Goal: Task Accomplishment & Management: Manage account settings

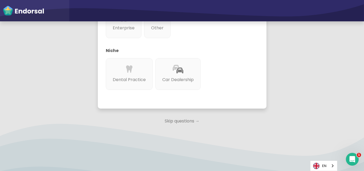
scroll to position [202, 0]
click at [175, 120] on p "Skip questions →" at bounding box center [182, 121] width 169 height 12
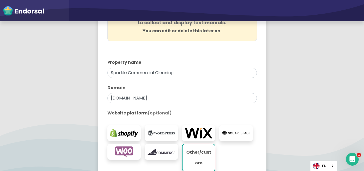
scroll to position [80, 0]
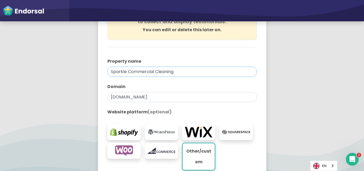
click at [139, 72] on input "Sparkle Commercial Cleaning" at bounding box center [181, 72] width 149 height 10
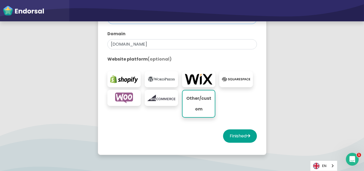
scroll to position [133, 0]
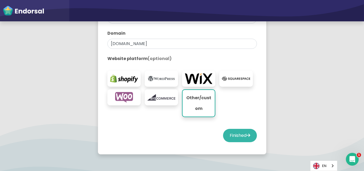
click at [234, 135] on button "Finished" at bounding box center [240, 135] width 34 height 13
select select "14"
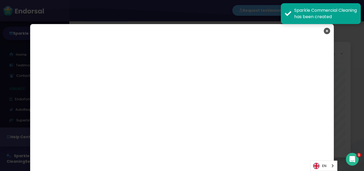
scroll to position [884, 0]
click at [325, 31] on icon "Close" at bounding box center [327, 30] width 6 height 13
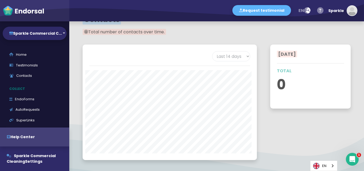
scroll to position [671, 0]
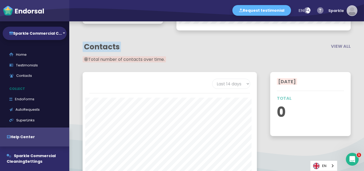
click at [354, 12] on img "button" at bounding box center [352, 11] width 10 height 10
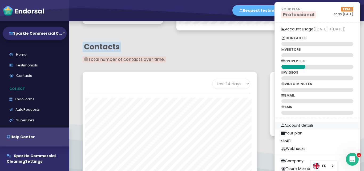
click at [300, 125] on link "Account details" at bounding box center [317, 125] width 85 height 8
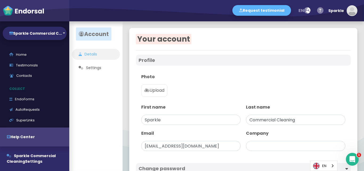
type input "Sparkle Commercial Cleaning"
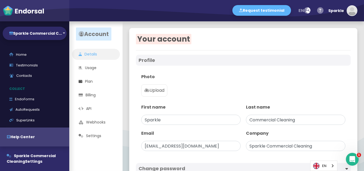
click at [152, 91] on p "Upload" at bounding box center [154, 90] width 20 height 6
click at [0, 0] on input "Upload" at bounding box center [0, 0] width 0 height 0
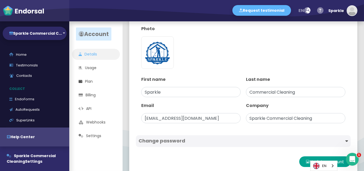
scroll to position [57, 0]
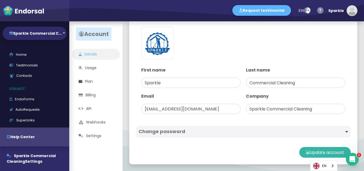
click at [307, 152] on button "Update account" at bounding box center [324, 152] width 51 height 11
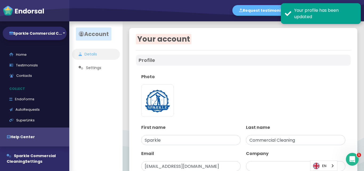
type input "Sparkle Commercial Cleaning"
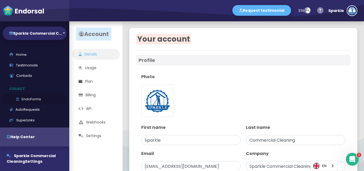
click at [28, 100] on link "EndoForms" at bounding box center [35, 99] width 64 height 11
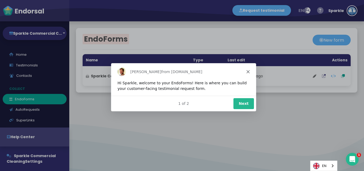
click at [247, 70] on polygon "Close" at bounding box center [247, 71] width 3 height 3
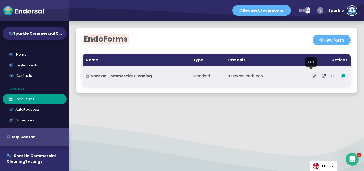
click at [313, 77] on icon at bounding box center [315, 76] width 4 height 4
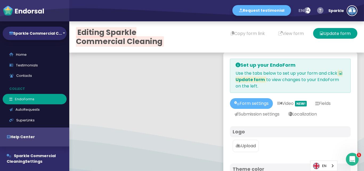
type input "#5DB3F9"
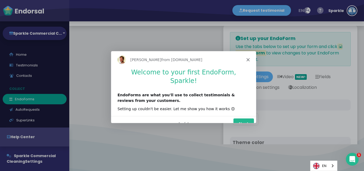
click at [247, 59] on polygon "Close" at bounding box center [247, 59] width 3 height 3
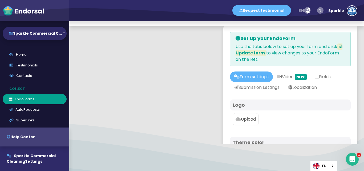
scroll to position [53, 0]
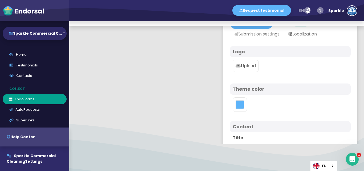
click at [242, 67] on p "Upload" at bounding box center [245, 66] width 20 height 6
click at [0, 0] on input "Upload" at bounding box center [0, 0] width 0 height 0
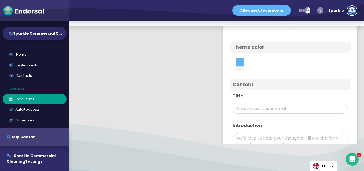
scroll to position [133, 0]
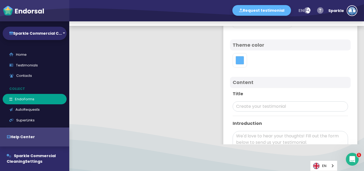
click at [259, 72] on div "Logo Theme color Content Title Introduction Basic HTML ok Require consent Avata…" at bounding box center [290, 137] width 121 height 343
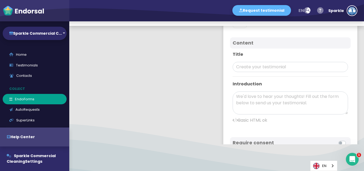
scroll to position [186, 0]
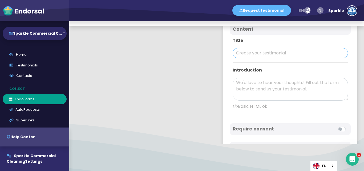
click at [259, 54] on input "text" at bounding box center [290, 53] width 115 height 10
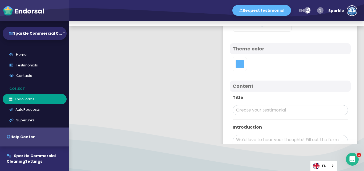
scroll to position [131, 0]
click at [254, 110] on input "text" at bounding box center [290, 108] width 115 height 10
paste input "Sparkle Commercial Cleaning"
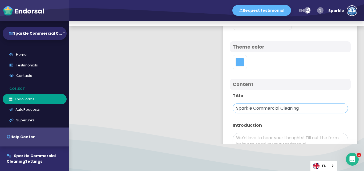
type input "Sparkle Commercial Cleaning"
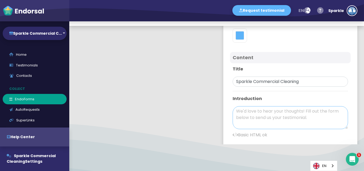
paste textarea "Lo Ipsumdo Sitametcon Adipisci, el seddoei t incid utlabo et dolo magn aliq e a…"
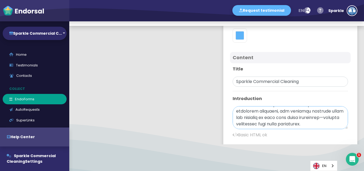
scroll to position [164, 0]
paste textarea "[URL][DOMAIN_NAME]"
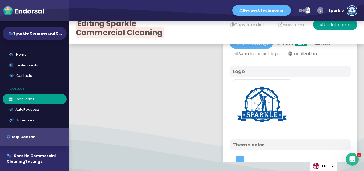
scroll to position [0, 0]
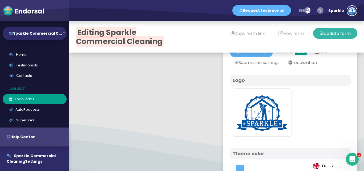
type textarea "Lo Ipsumdo Sitametcon Adipisci, el seddoei t incid utlabo et dolo magn aliq e a…"
click at [331, 34] on button "Update form" at bounding box center [335, 33] width 44 height 11
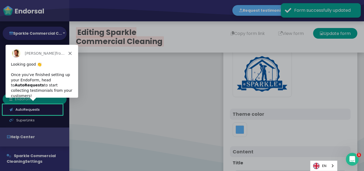
click at [69, 52] on icon "Close" at bounding box center [69, 52] width 3 height 3
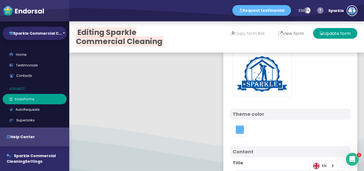
click at [291, 34] on button "View form" at bounding box center [290, 33] width 39 height 11
